Goal: Task Accomplishment & Management: Use online tool/utility

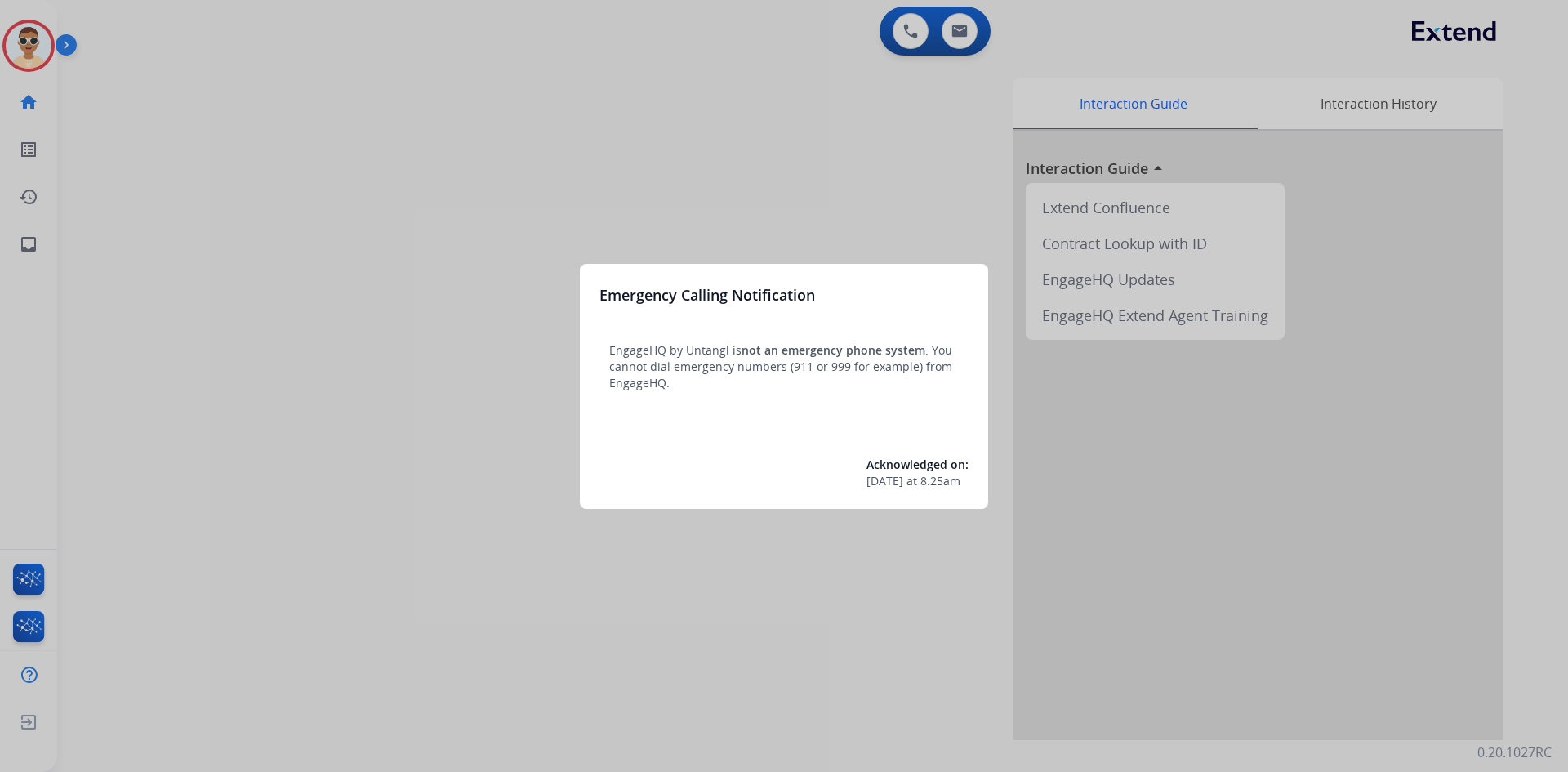
drag, startPoint x: 60, startPoint y: 583, endPoint x: 69, endPoint y: 582, distance: 9.1
click at [69, 582] on div at bounding box center [784, 386] width 1568 height 772
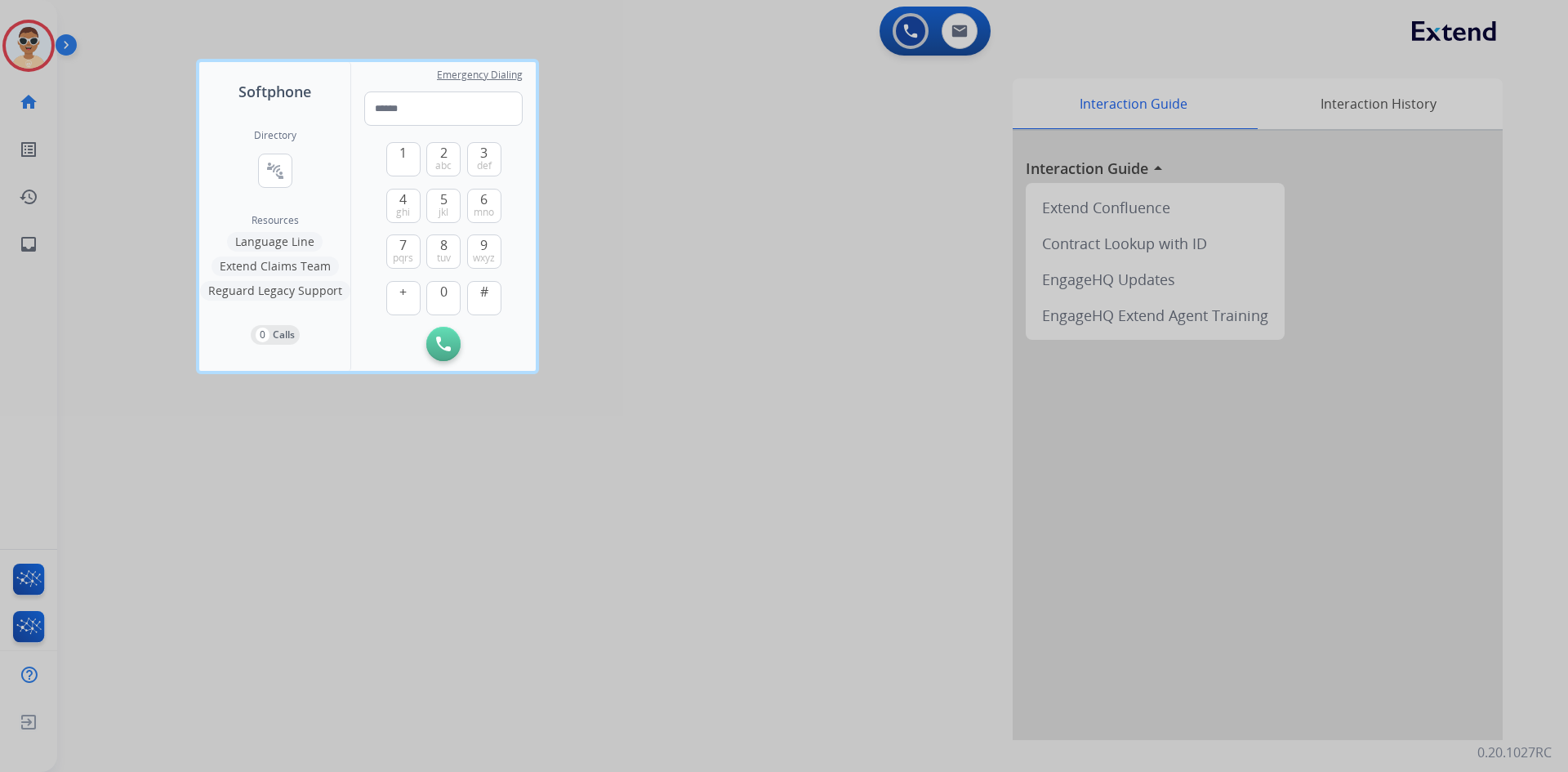
drag, startPoint x: 83, startPoint y: 343, endPoint x: 89, endPoint y: 323, distance: 20.9
click at [85, 341] on div at bounding box center [784, 386] width 1568 height 772
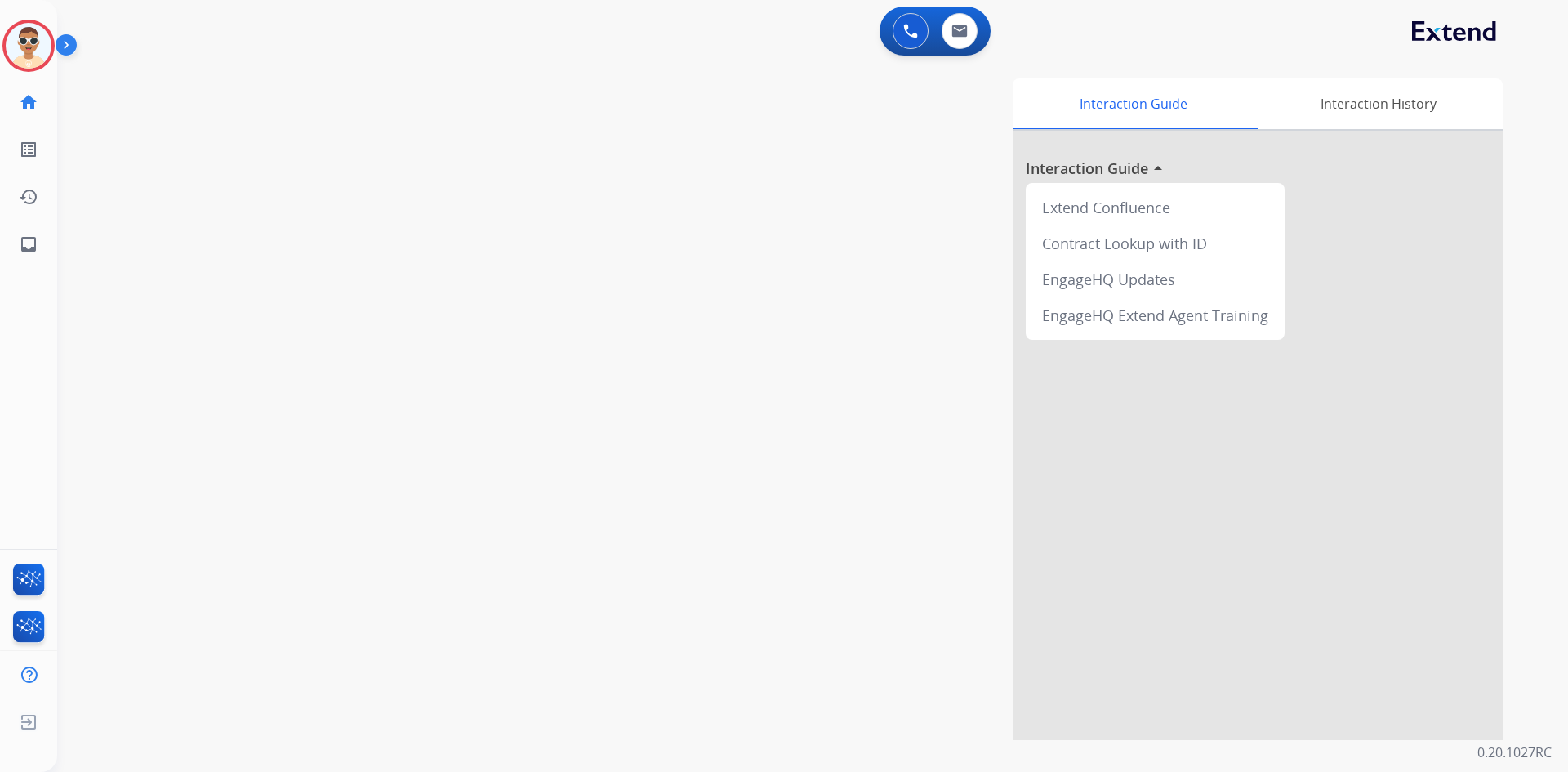
click at [60, 46] on img at bounding box center [69, 48] width 28 height 32
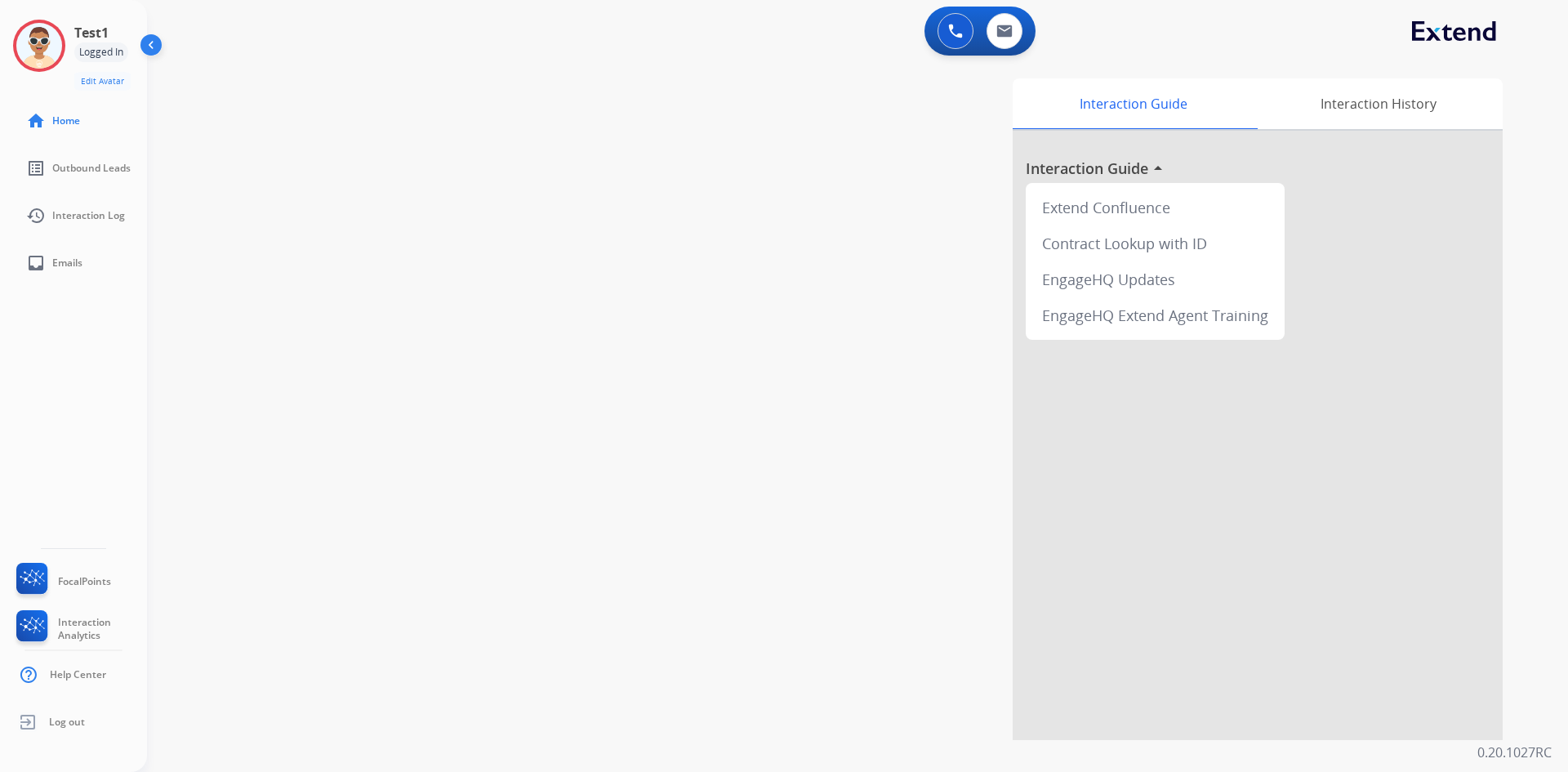
click at [744, 240] on div "Interaction Guide Interaction History Interaction Guide arrow_drop_up Extend Co…" at bounding box center [1062, 410] width 882 height 662
click at [112, 180] on link "list_alt Outbound Leads" at bounding box center [86, 168] width 147 height 45
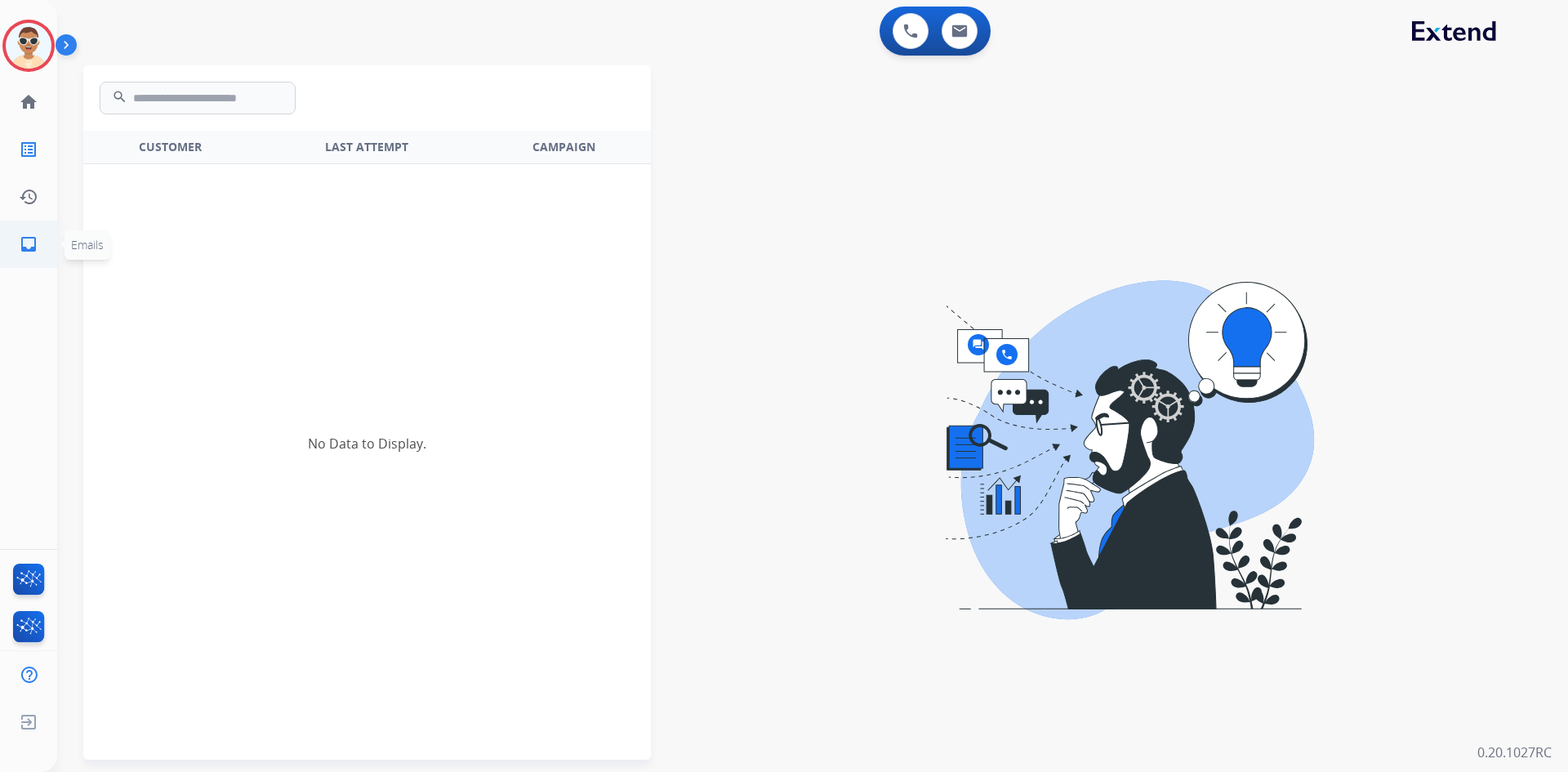
click at [24, 237] on mat-icon "inbox" at bounding box center [29, 244] width 20 height 20
select select "**********"
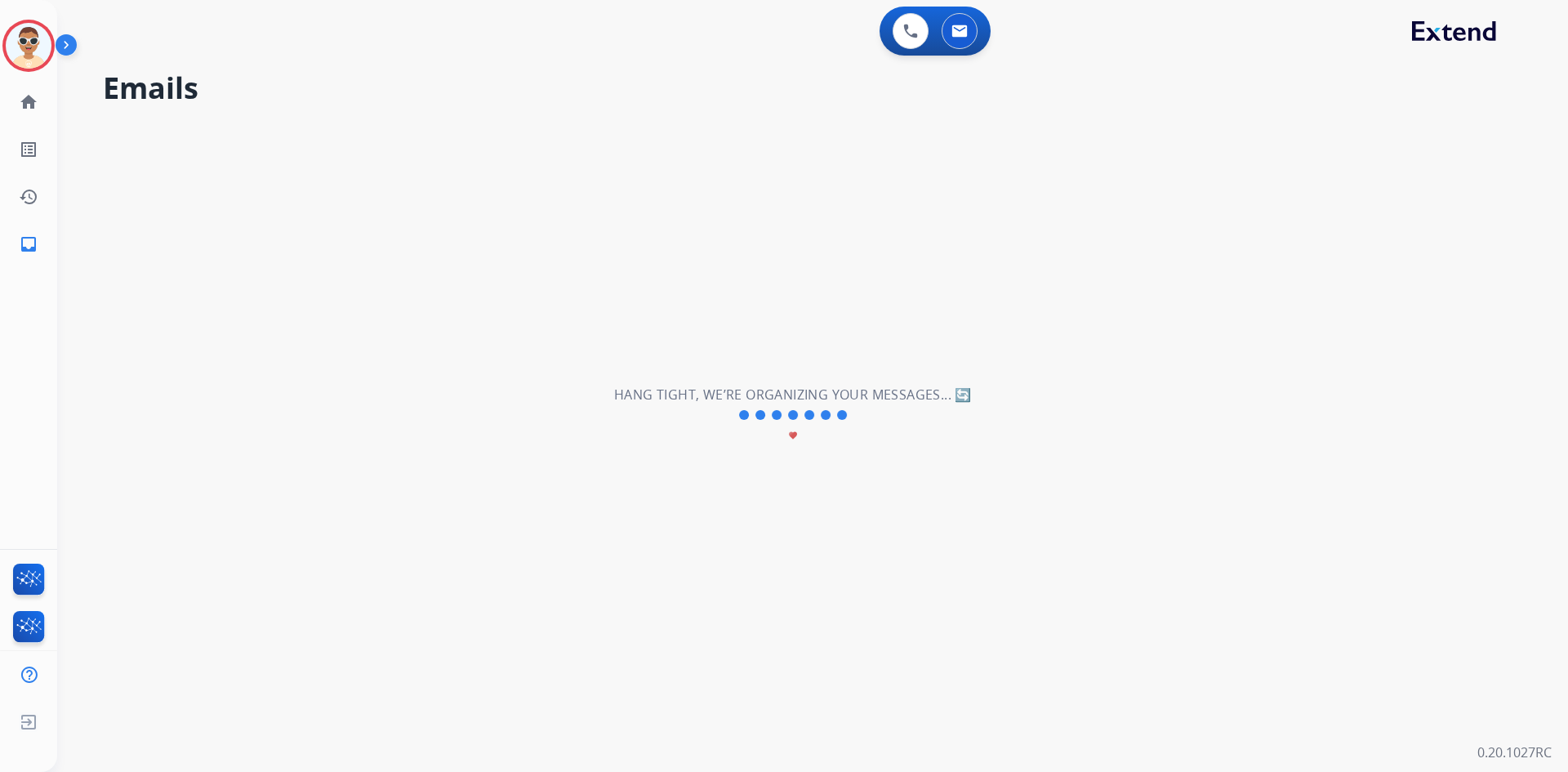
click at [71, 40] on img at bounding box center [69, 48] width 28 height 32
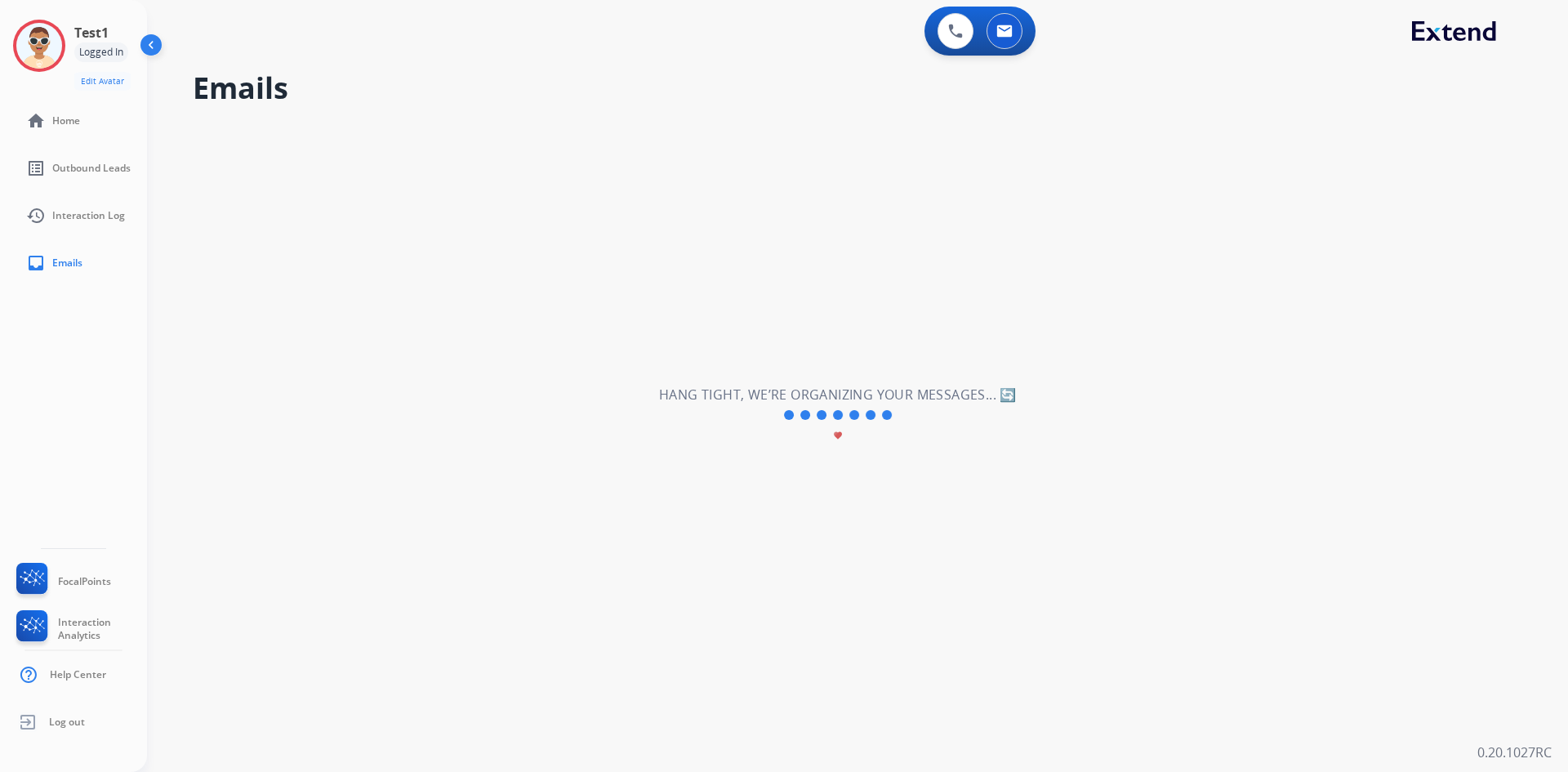
click at [147, 46] on img at bounding box center [153, 48] width 31 height 32
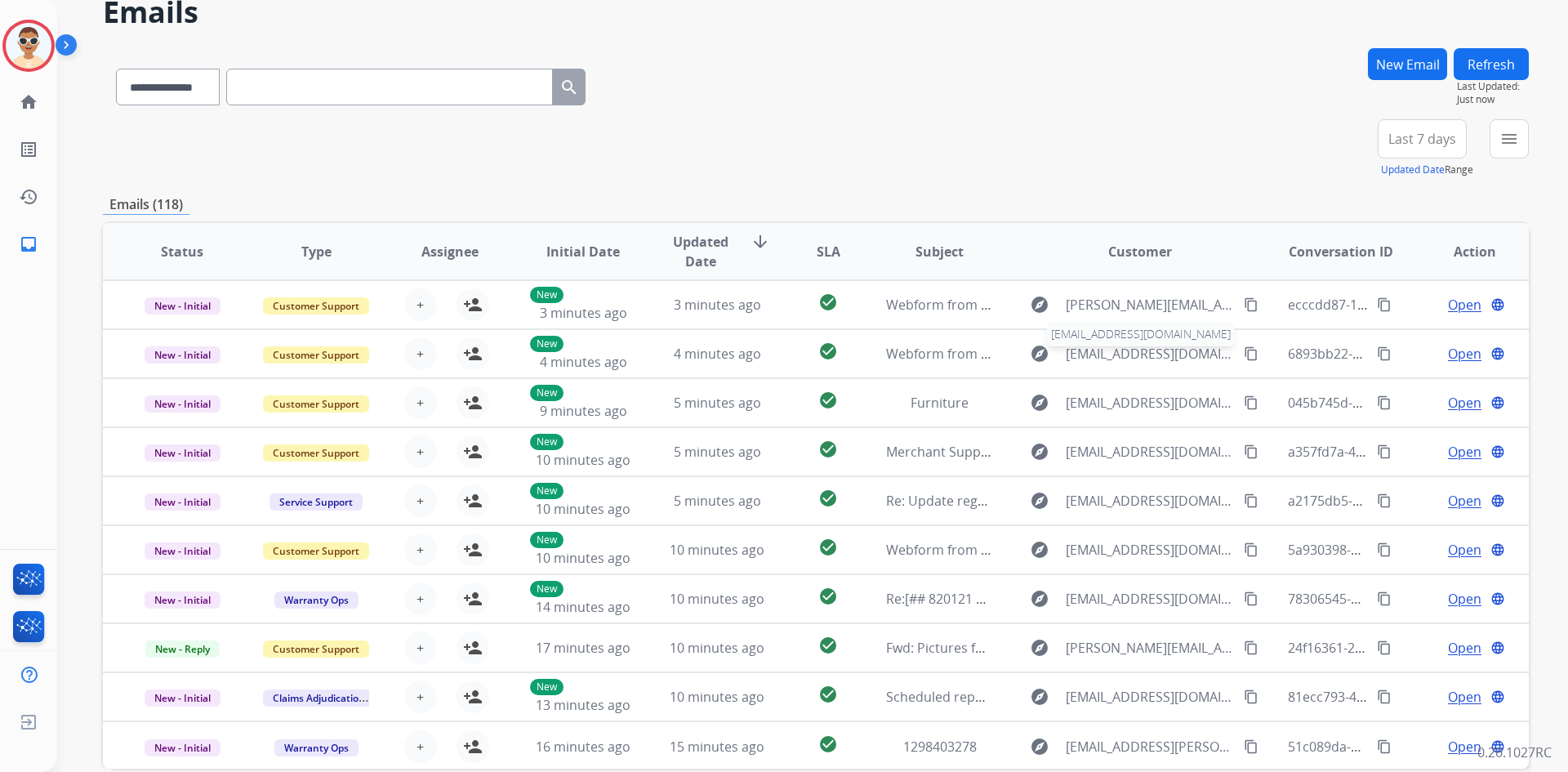
scroll to position [2, 0]
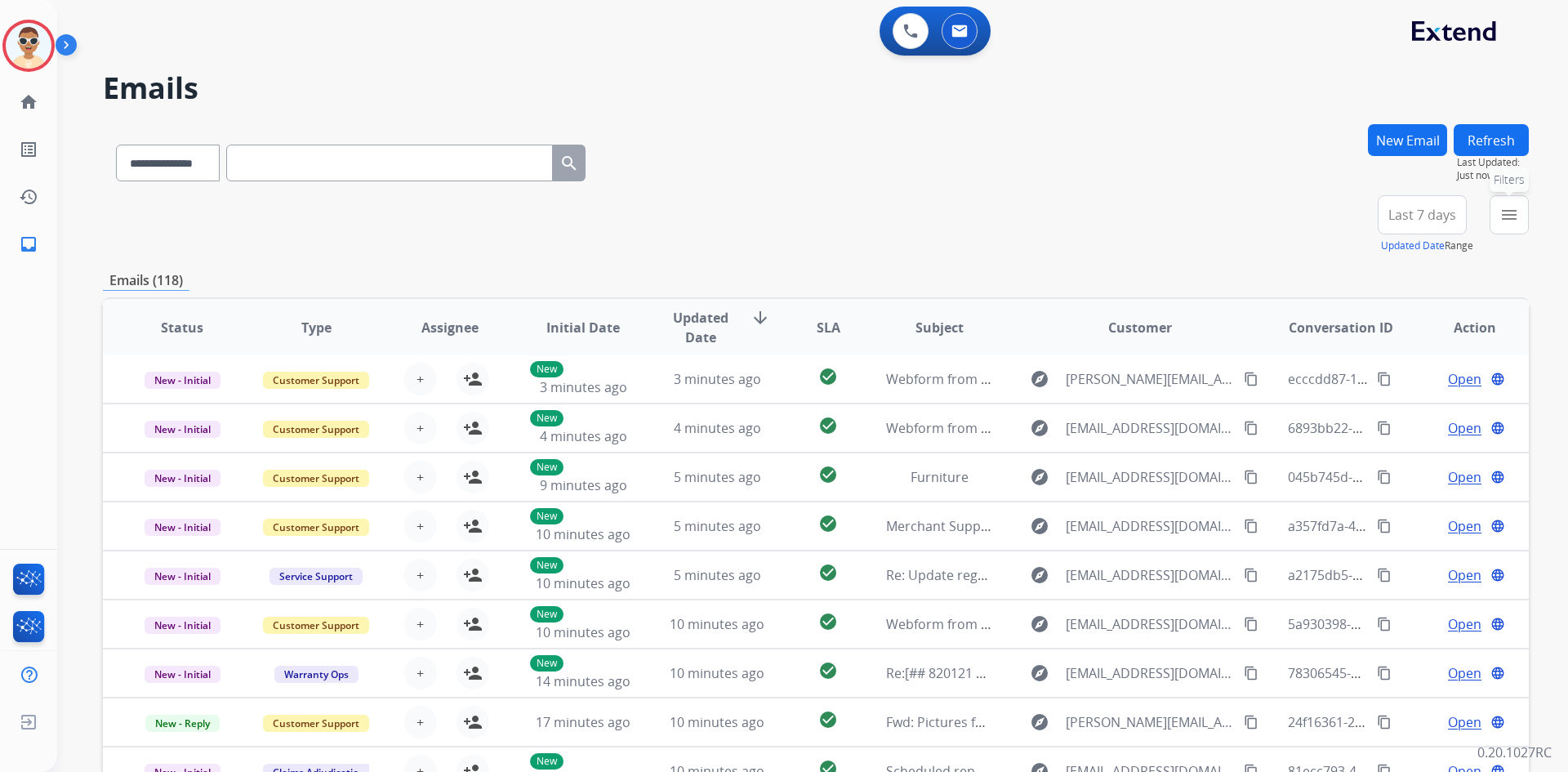
click at [1521, 221] on button "menu Filters" at bounding box center [1509, 215] width 39 height 39
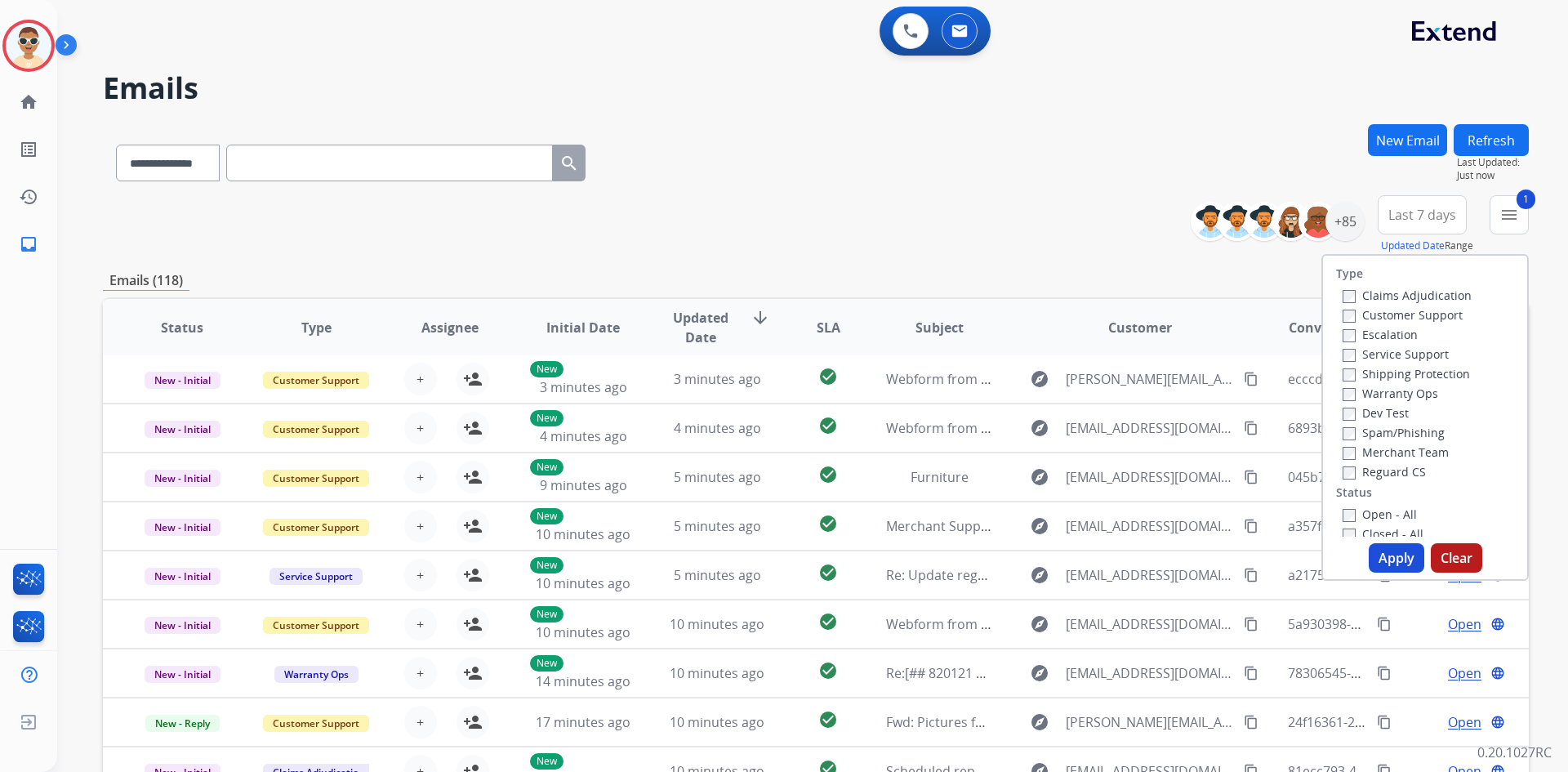
click at [1385, 551] on button "Apply" at bounding box center [1397, 558] width 55 height 30
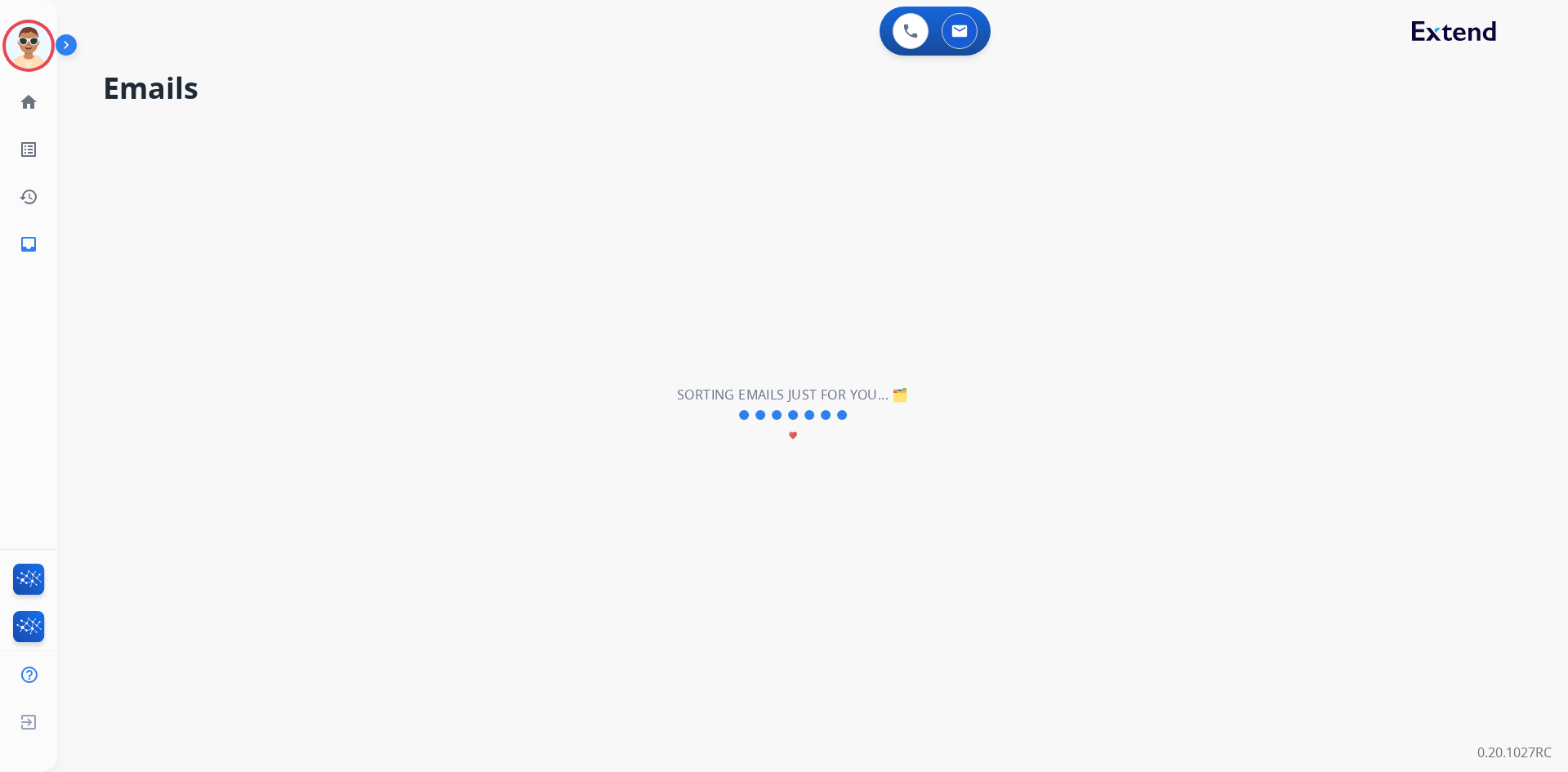
scroll to position [0, 0]
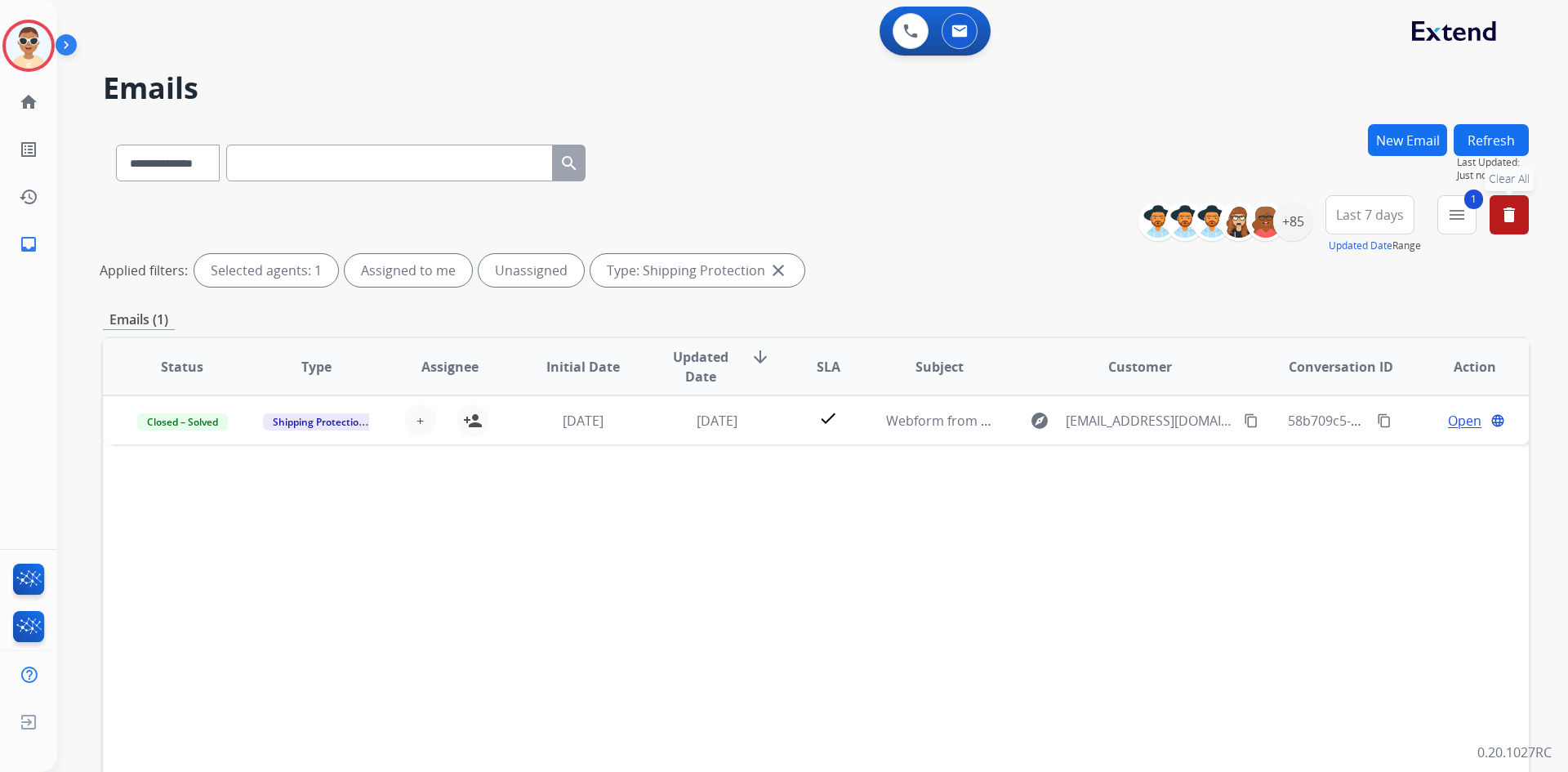
click at [1501, 214] on mat-icon "delete" at bounding box center [1509, 215] width 20 height 20
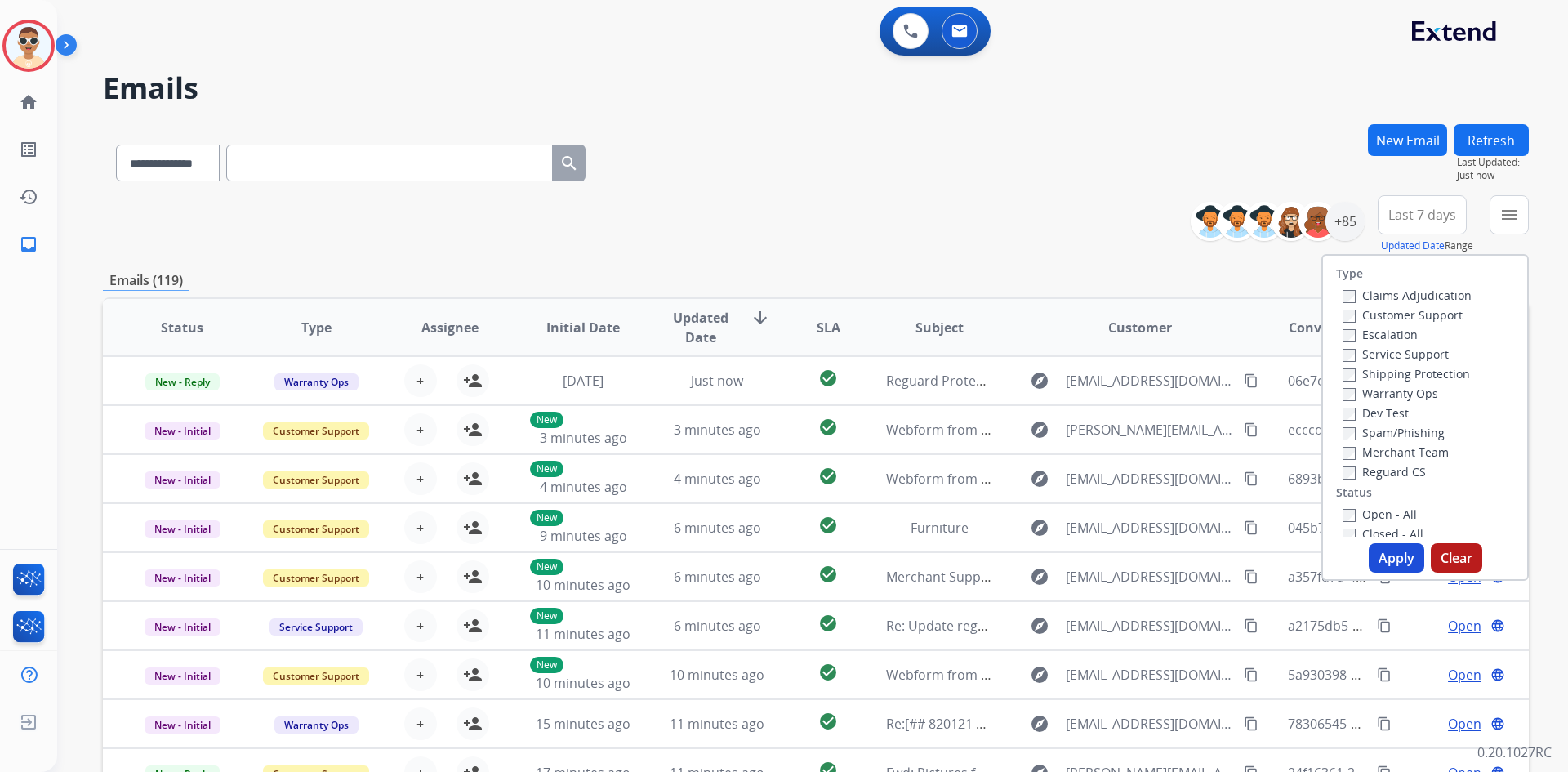
click at [1351, 295] on label "Claims Adjudication" at bounding box center [1407, 295] width 129 height 16
click at [1406, 562] on button "Apply" at bounding box center [1397, 558] width 55 height 30
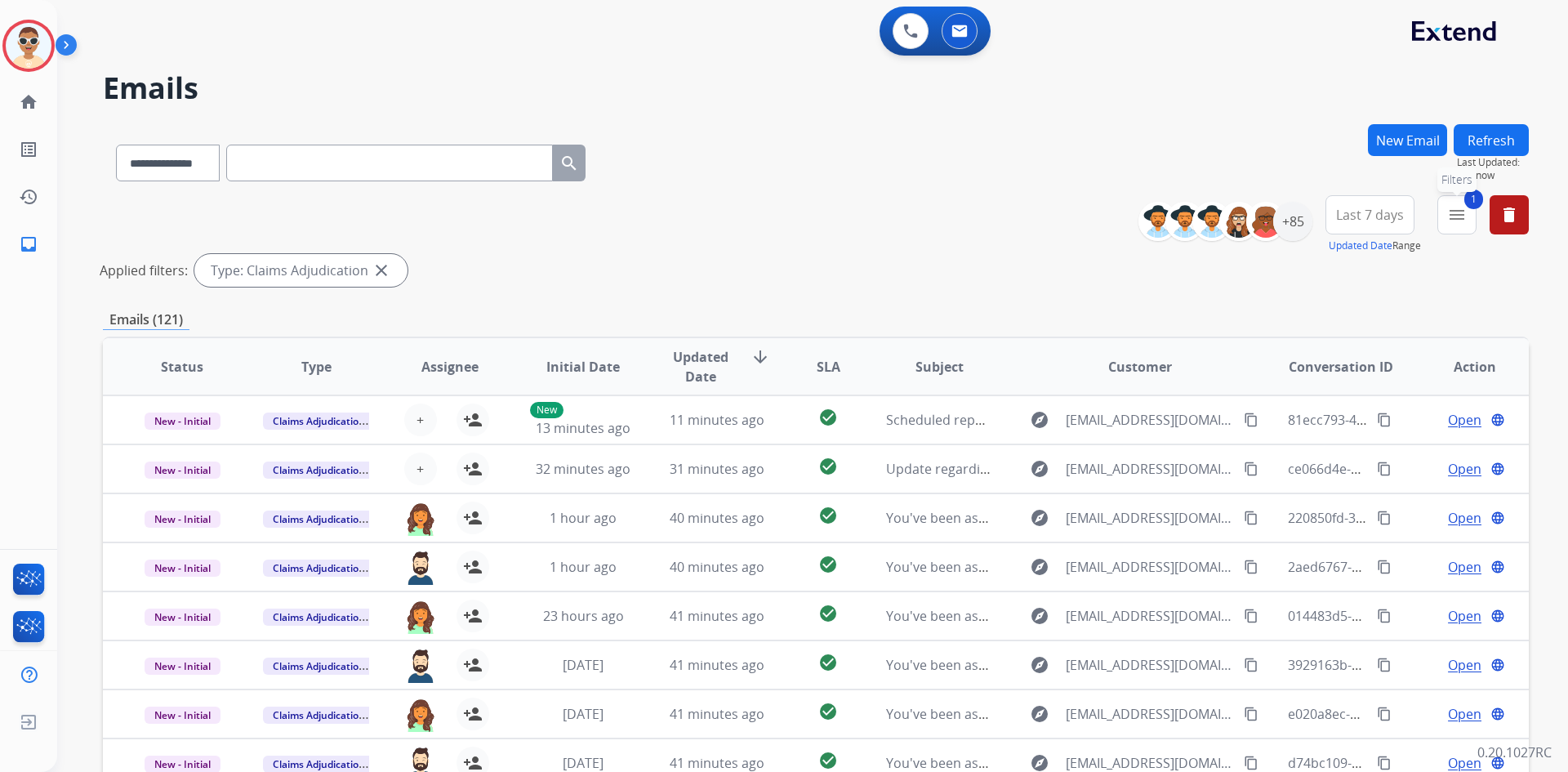
click at [1459, 214] on mat-icon "menu" at bounding box center [1457, 215] width 20 height 20
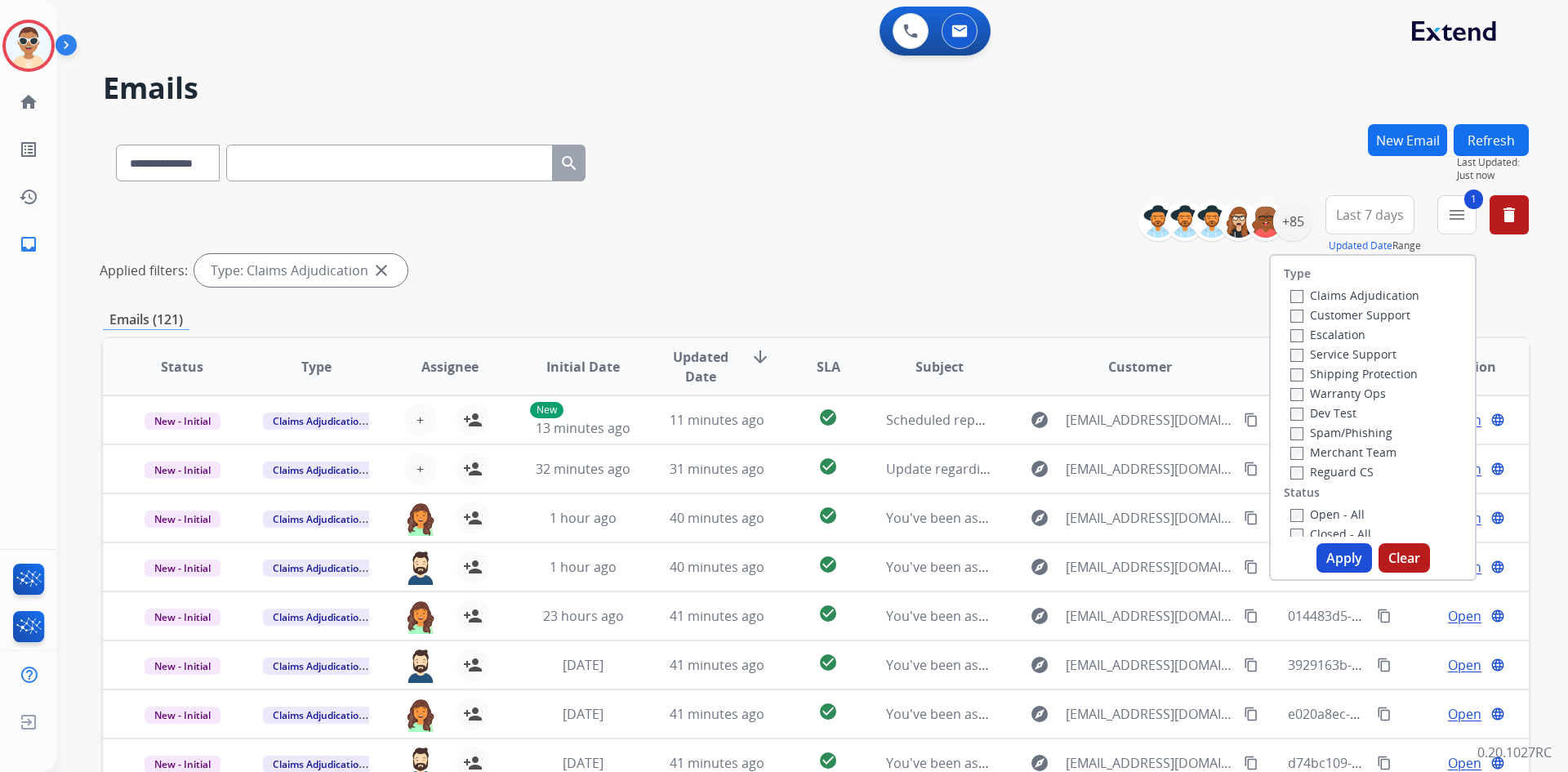
click at [1343, 289] on label "Claims Adjudication" at bounding box center [1354, 295] width 129 height 16
click at [1297, 465] on label "Reguard CS" at bounding box center [1332, 472] width 84 height 16
click at [1341, 569] on button "Apply" at bounding box center [1345, 558] width 55 height 30
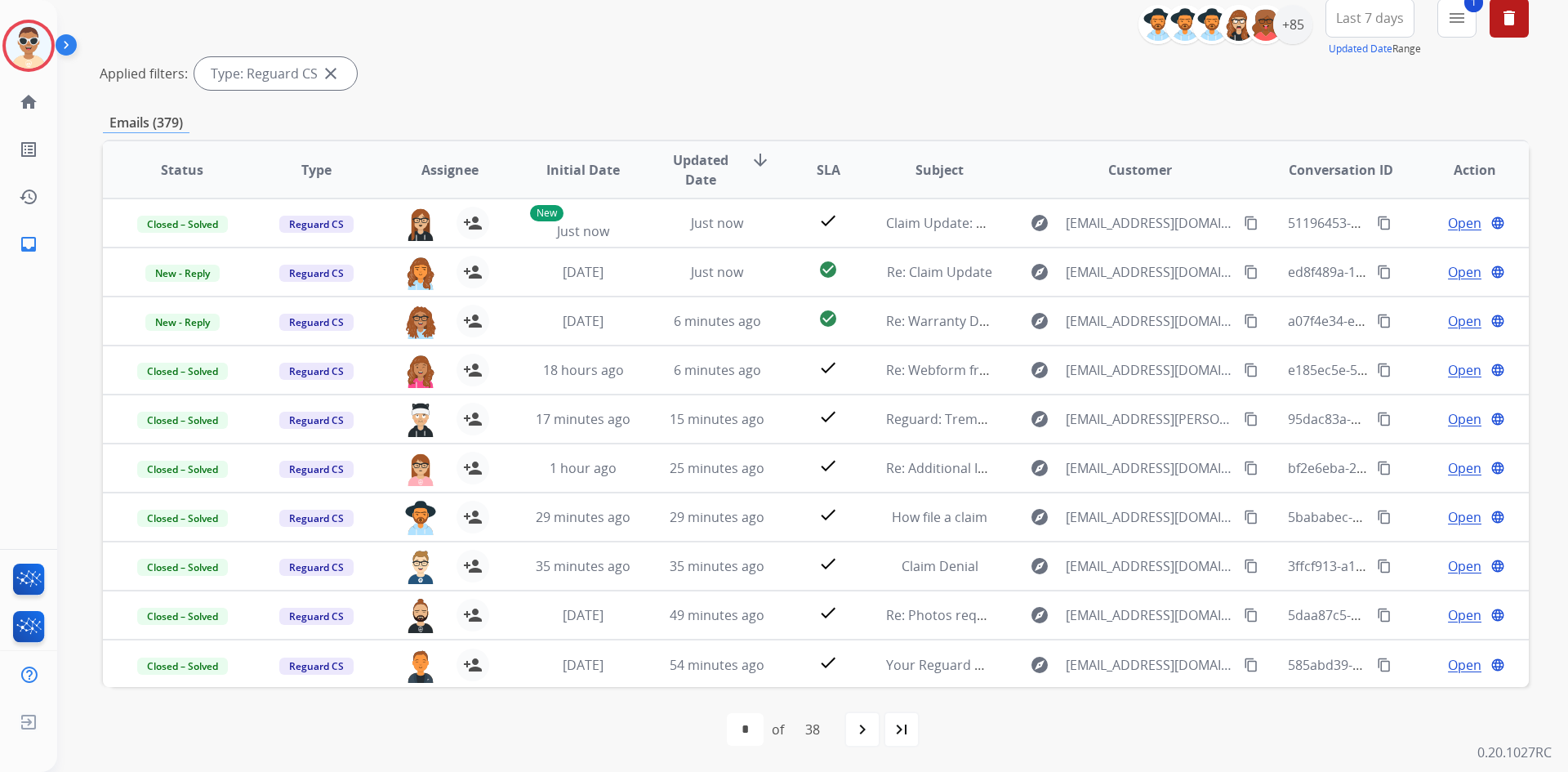
scroll to position [115, 0]
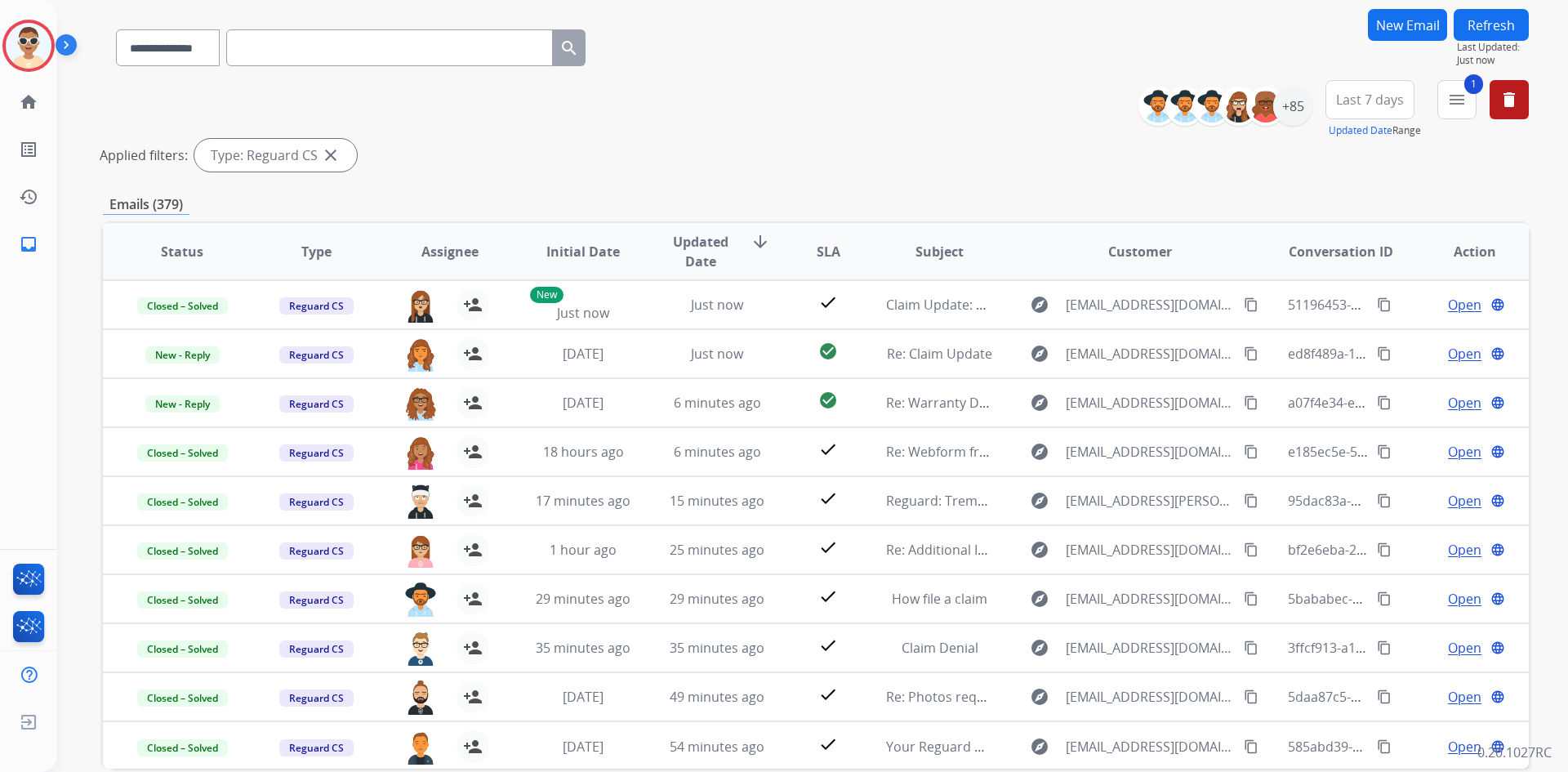
click at [342, 153] on div "Type: Reguard CS close" at bounding box center [275, 155] width 162 height 32
click at [337, 153] on mat-icon "close" at bounding box center [331, 156] width 20 height 20
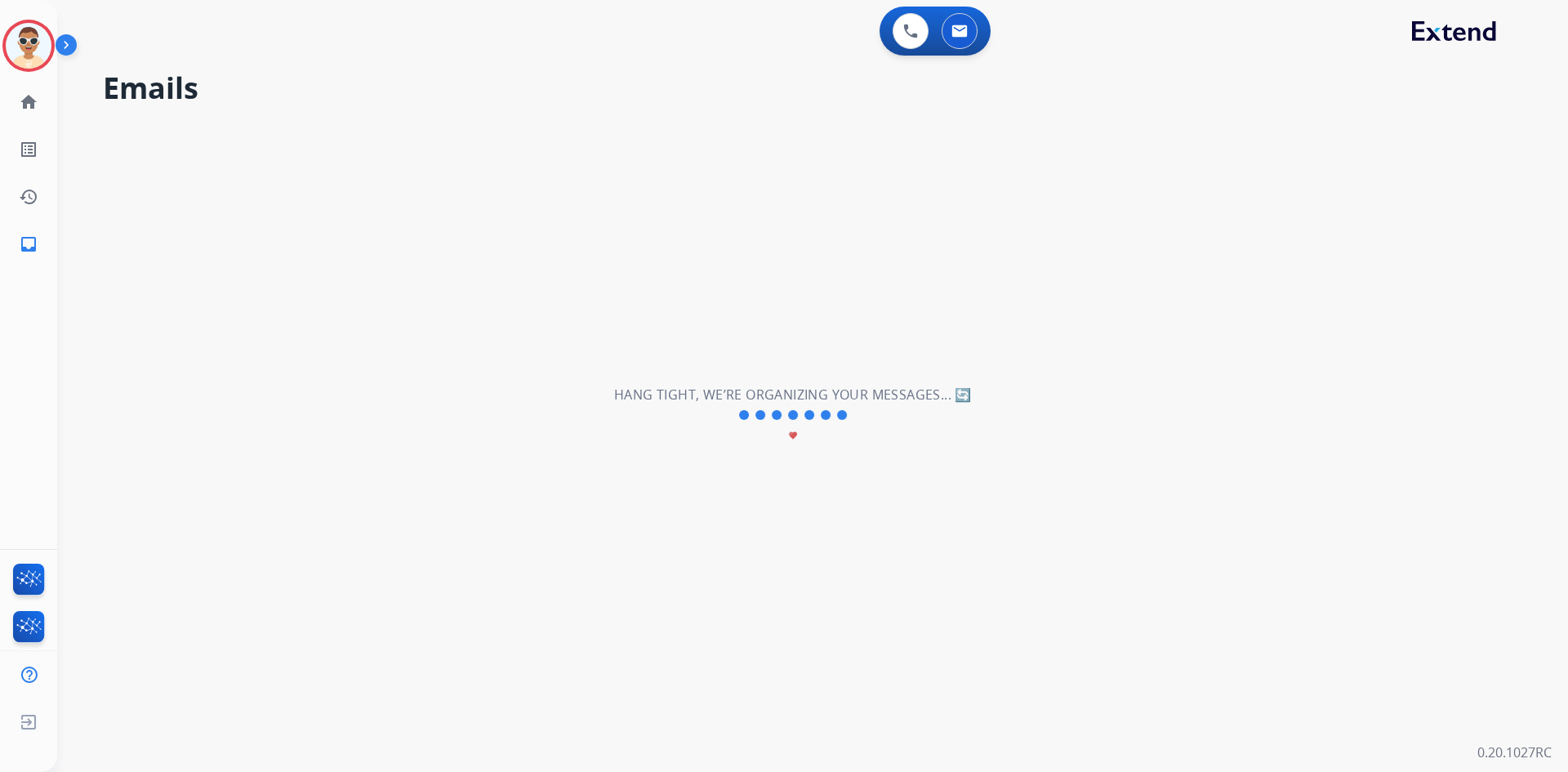
scroll to position [0, 0]
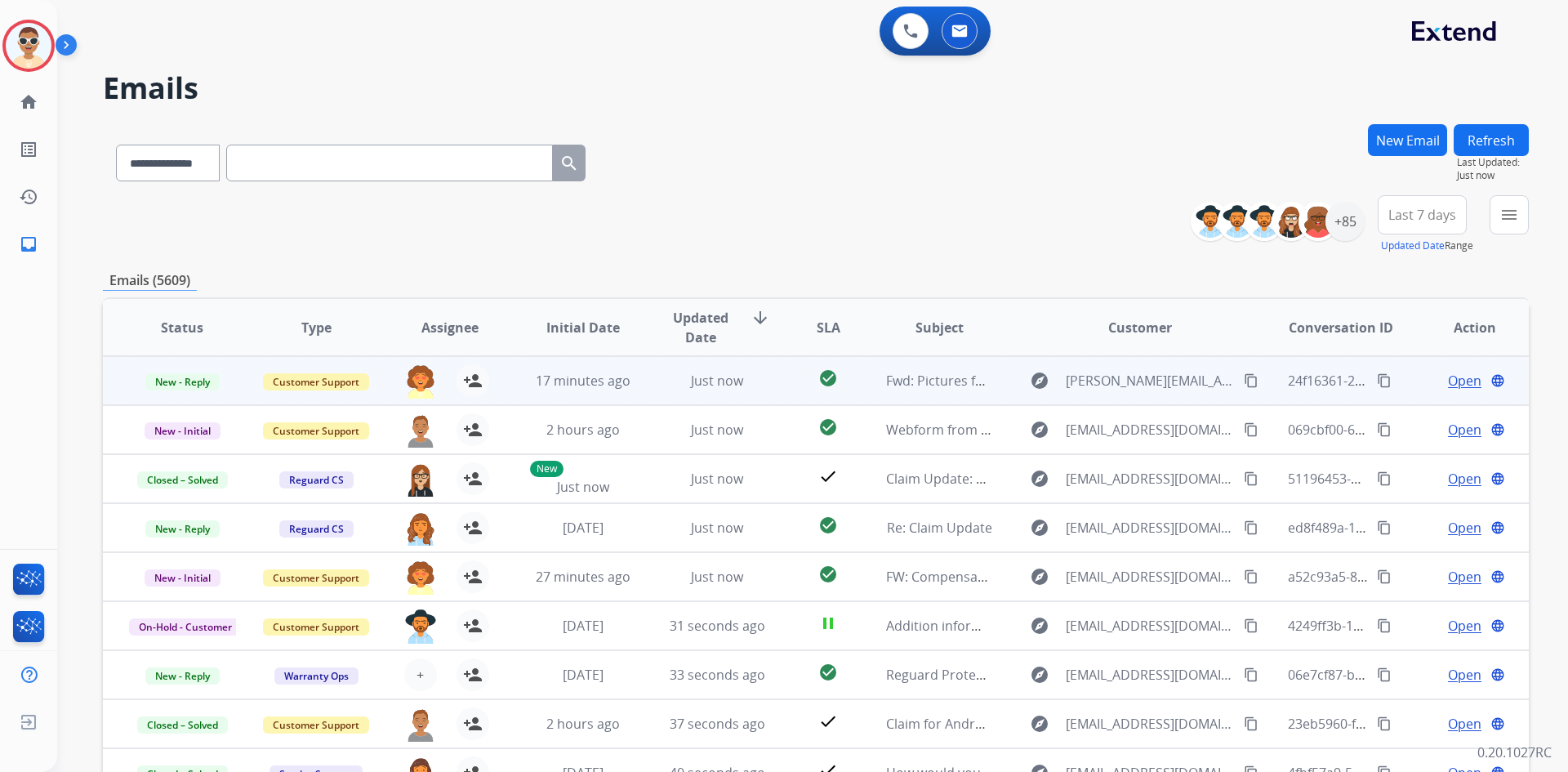
click at [1462, 381] on span "Open" at bounding box center [1465, 381] width 33 height 20
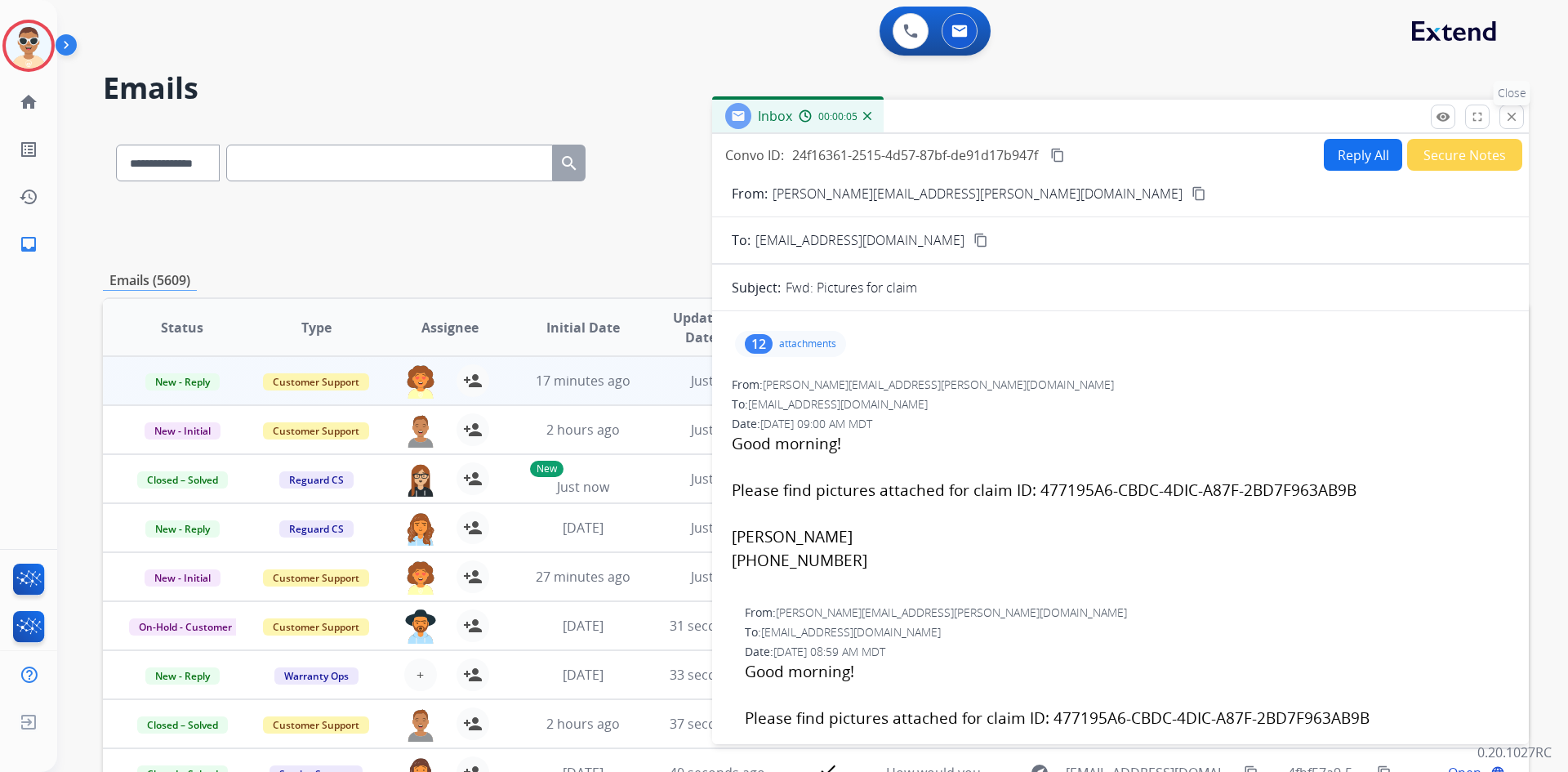
click at [1521, 120] on button "close Close" at bounding box center [1511, 116] width 25 height 25
